Goal: Navigation & Orientation: Go to known website

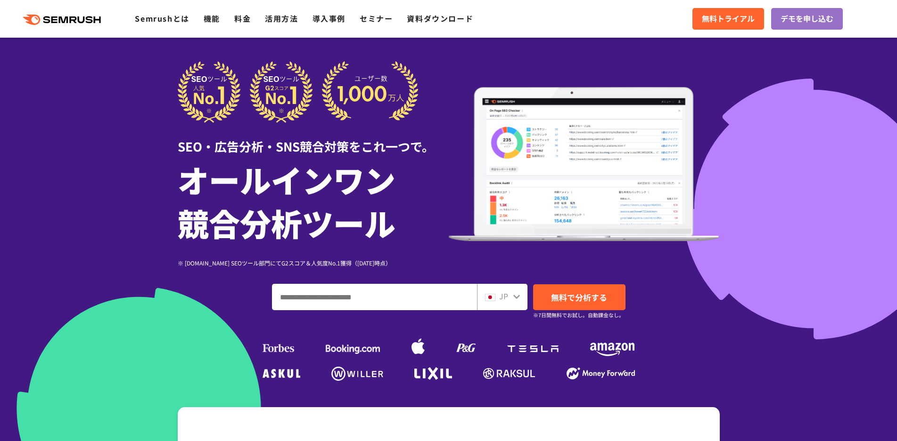
scroll to position [199, 0]
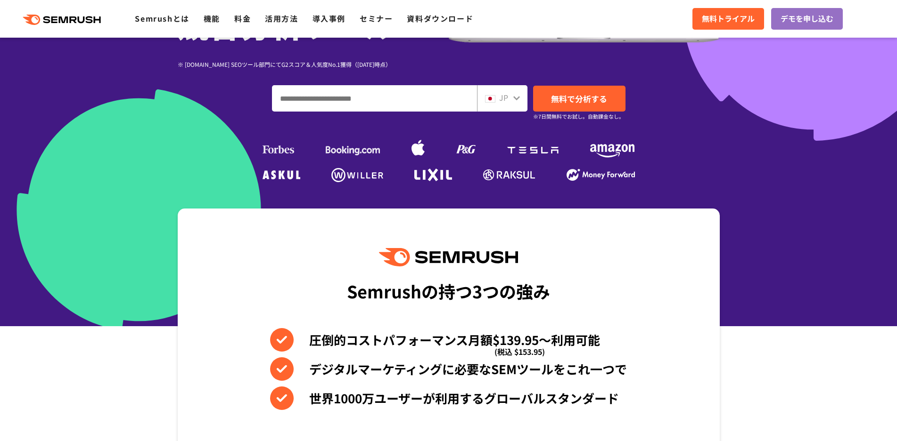
click at [515, 99] on icon at bounding box center [516, 98] width 7 height 4
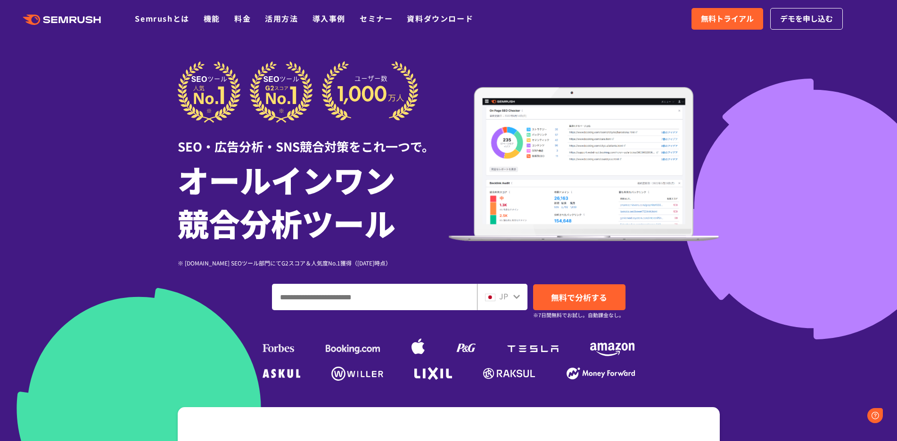
scroll to position [0, 0]
click at [513, 296] on icon at bounding box center [517, 297] width 8 height 8
click at [518, 295] on icon at bounding box center [516, 297] width 7 height 4
click at [514, 295] on icon at bounding box center [517, 297] width 8 height 8
click at [495, 295] on div "JP" at bounding box center [500, 297] width 30 height 12
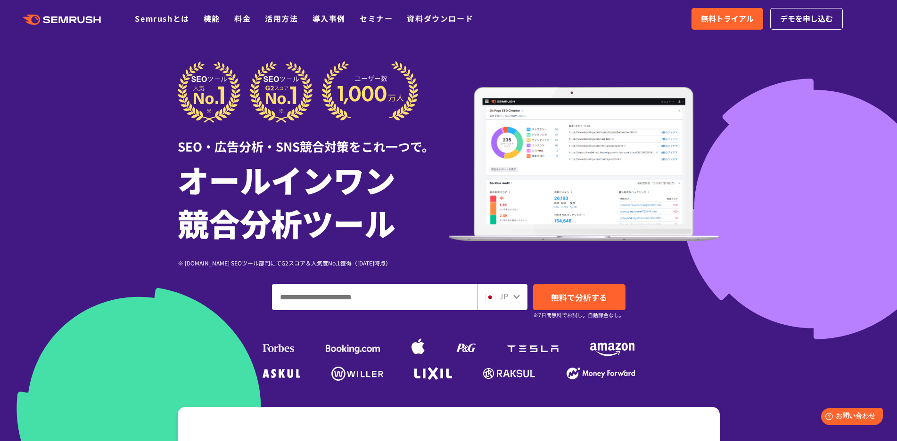
click at [493, 295] on img at bounding box center [490, 298] width 10 height 8
click at [492, 295] on img at bounding box center [490, 298] width 10 height 8
